Goal: Find specific page/section

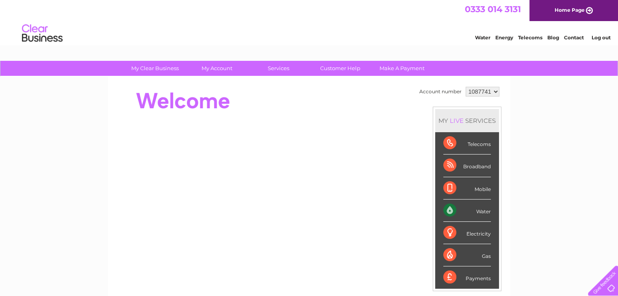
click at [467, 208] on div "Water" at bounding box center [467, 211] width 48 height 22
click at [483, 210] on div "Water" at bounding box center [467, 211] width 48 height 22
click at [448, 210] on div "Water" at bounding box center [467, 211] width 48 height 22
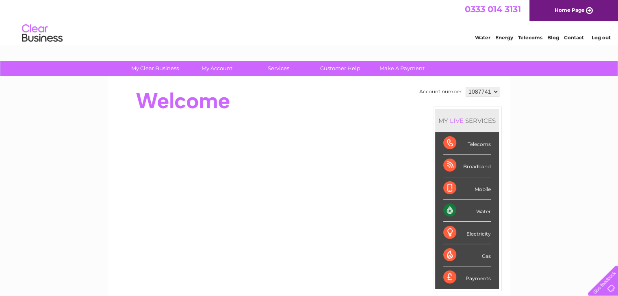
click at [448, 210] on div "Water" at bounding box center [467, 211] width 48 height 22
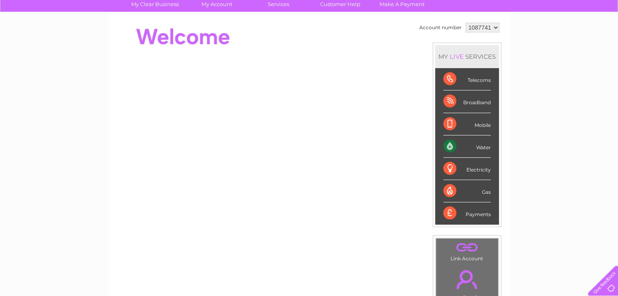
scroll to position [61, 0]
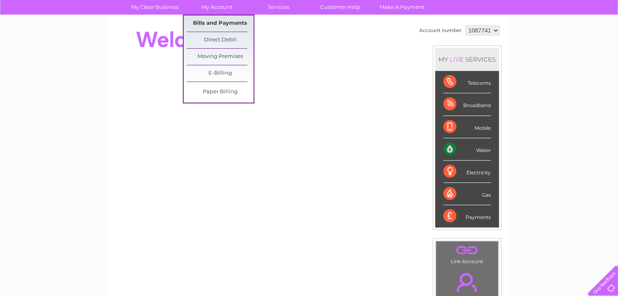
click at [211, 22] on link "Bills and Payments" at bounding box center [219, 23] width 67 height 16
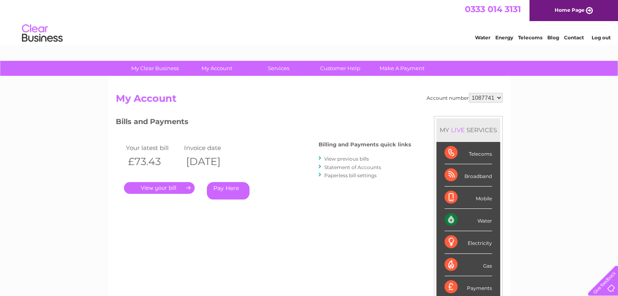
click at [162, 189] on link "." at bounding box center [159, 188] width 71 height 12
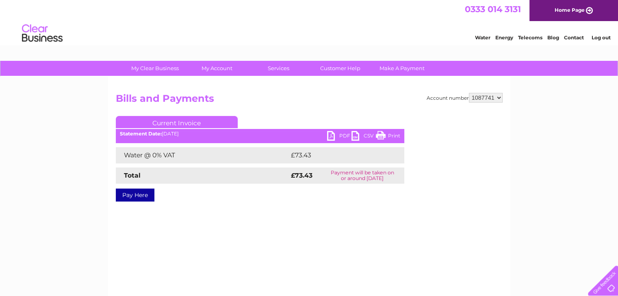
click at [337, 137] on link "PDF" at bounding box center [339, 137] width 24 height 12
